Goal: Submit feedback/report problem

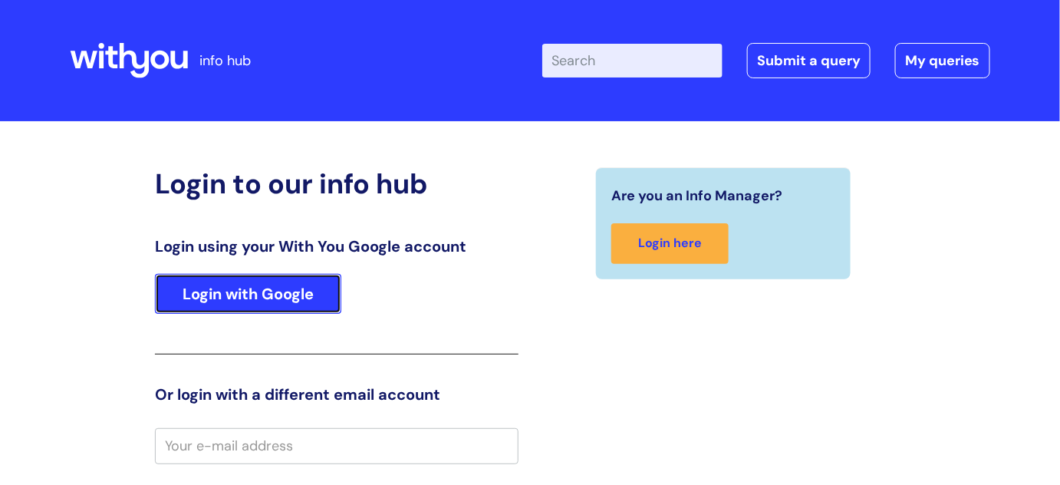
click at [302, 285] on link "Login with Google" at bounding box center [248, 294] width 186 height 40
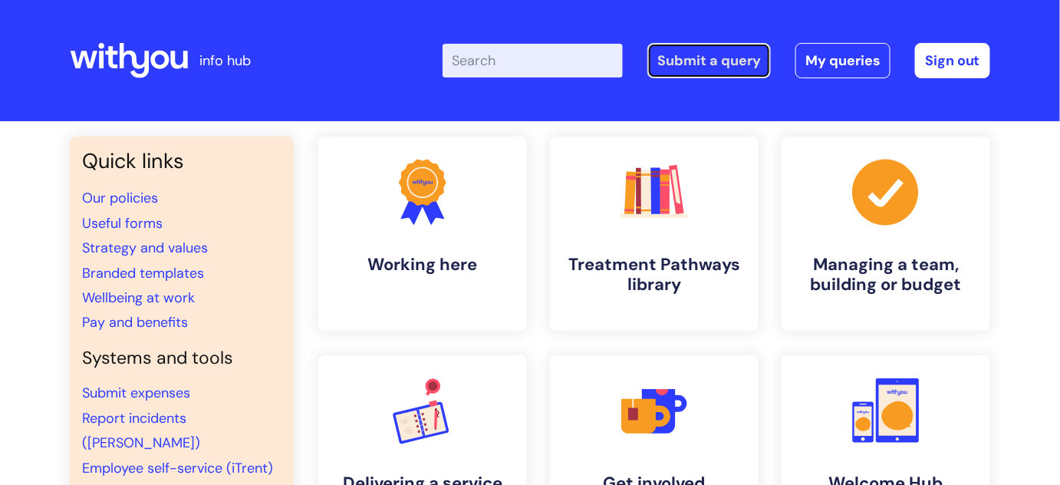
click at [701, 59] on link "Submit a query" at bounding box center [709, 60] width 124 height 35
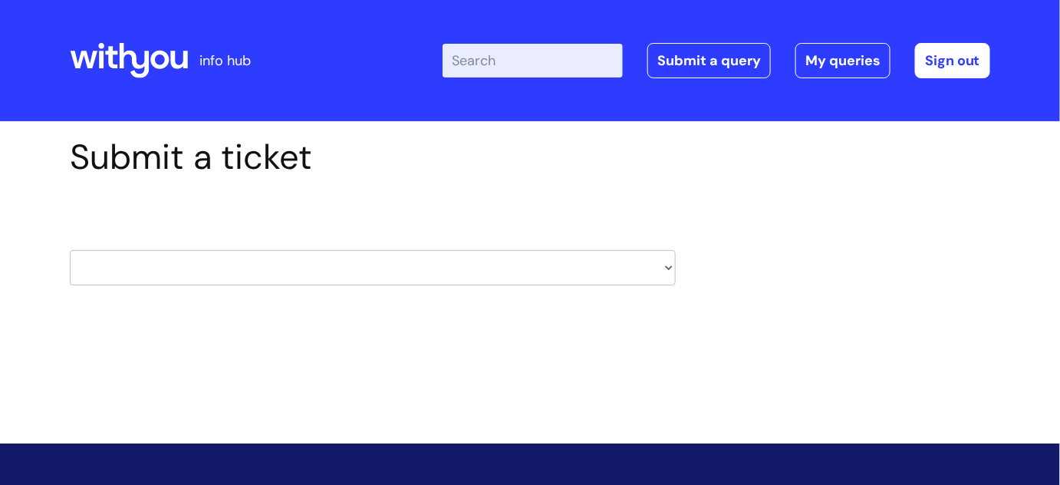
click at [669, 261] on select "HR / People IT and Support Clinical Drug Alerts Finance Accounts Data Support T…" at bounding box center [373, 267] width 606 height 35
select select "learning_and_development"
click at [70, 250] on select "HR / People IT and Support Clinical Drug Alerts Finance Accounts Data Support T…" at bounding box center [373, 267] width 606 height 35
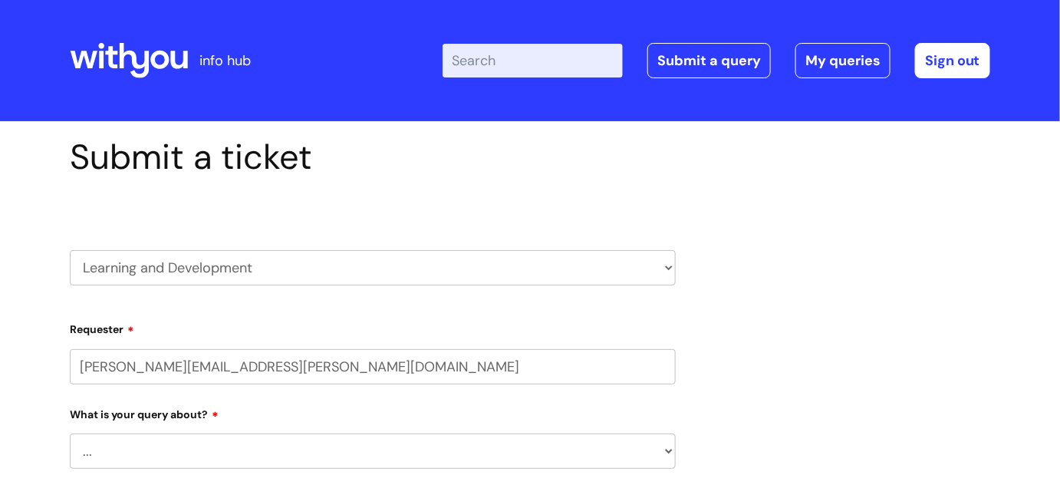
select select "80004286551"
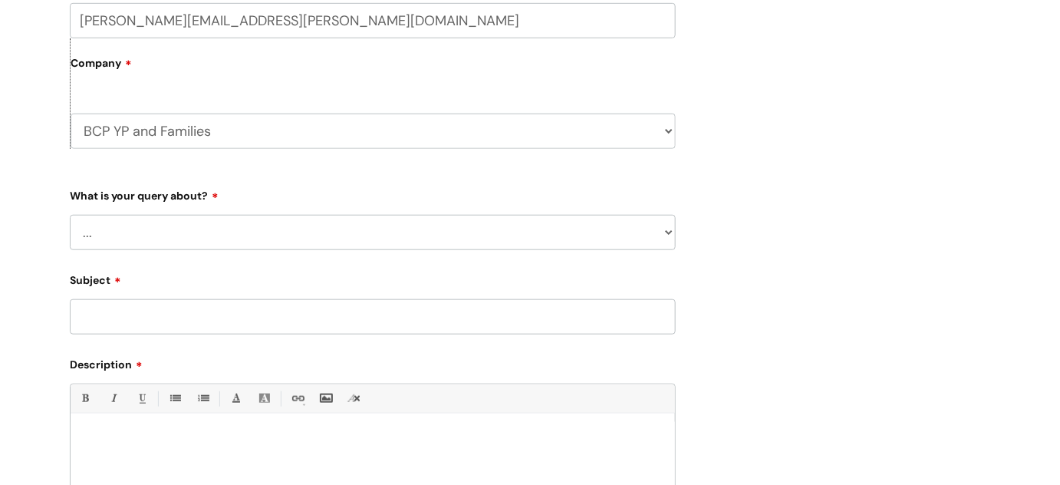
scroll to position [348, 0]
click at [663, 229] on select "... Question about a training course or session booking Ask about apprenticeshi…" at bounding box center [373, 229] width 606 height 35
select select "Give feedback"
click at [70, 212] on select "... Question about a training course or session booking Ask about apprenticeshi…" at bounding box center [373, 229] width 606 height 35
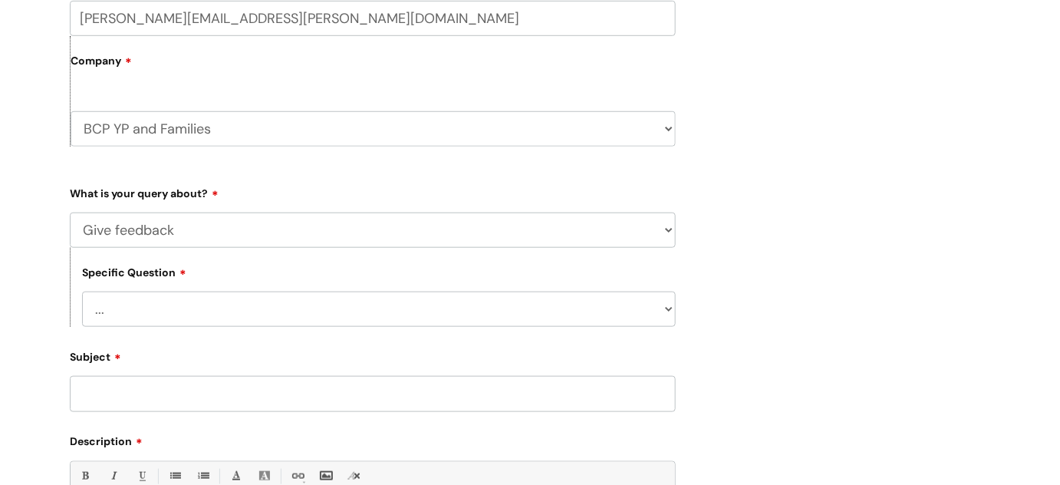
click at [446, 308] on select "... Training course feedback Facilitator feedback Online module or resource fee…" at bounding box center [379, 309] width 594 height 35
select select "General feedback"
click at [82, 292] on select "... Training course feedback Facilitator feedback Online module or resource fee…" at bounding box center [379, 309] width 594 height 35
click at [298, 387] on input "Subject" at bounding box center [373, 393] width 606 height 35
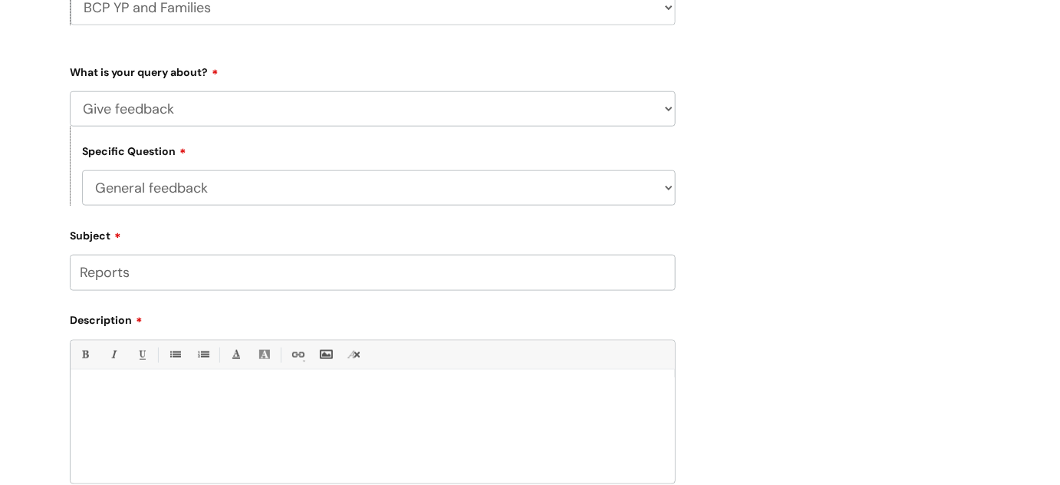
scroll to position [488, 0]
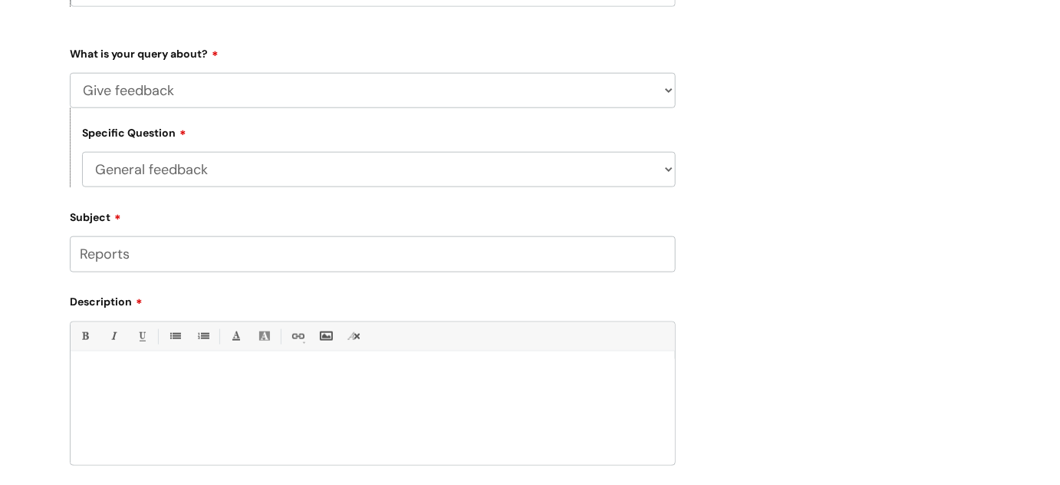
type input "Reports"
click at [171, 400] on div at bounding box center [373, 412] width 605 height 106
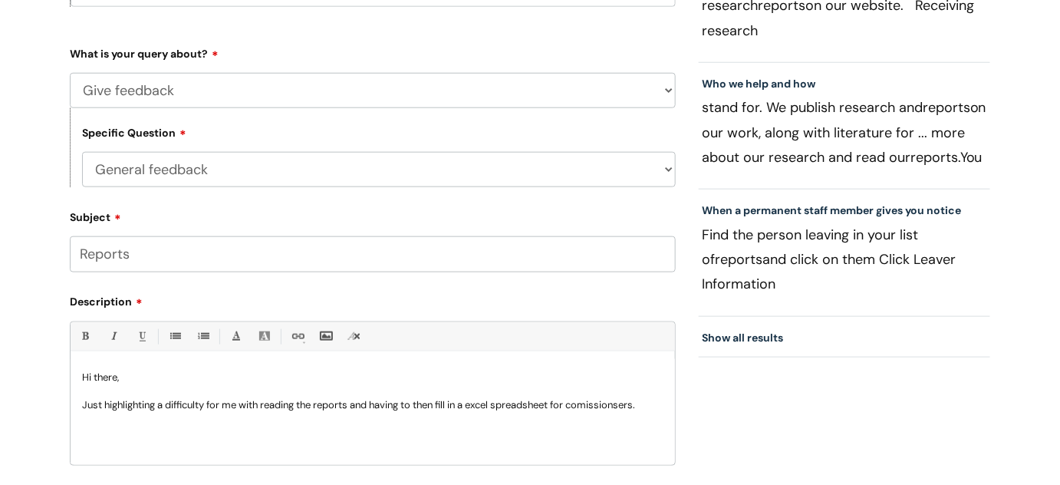
click at [357, 404] on p "Just highlighting a difficulty for me with reading the reports and having to th…" at bounding box center [372, 405] width 581 height 14
click at [229, 426] on p at bounding box center [372, 433] width 581 height 14
